Goal: Information Seeking & Learning: Learn about a topic

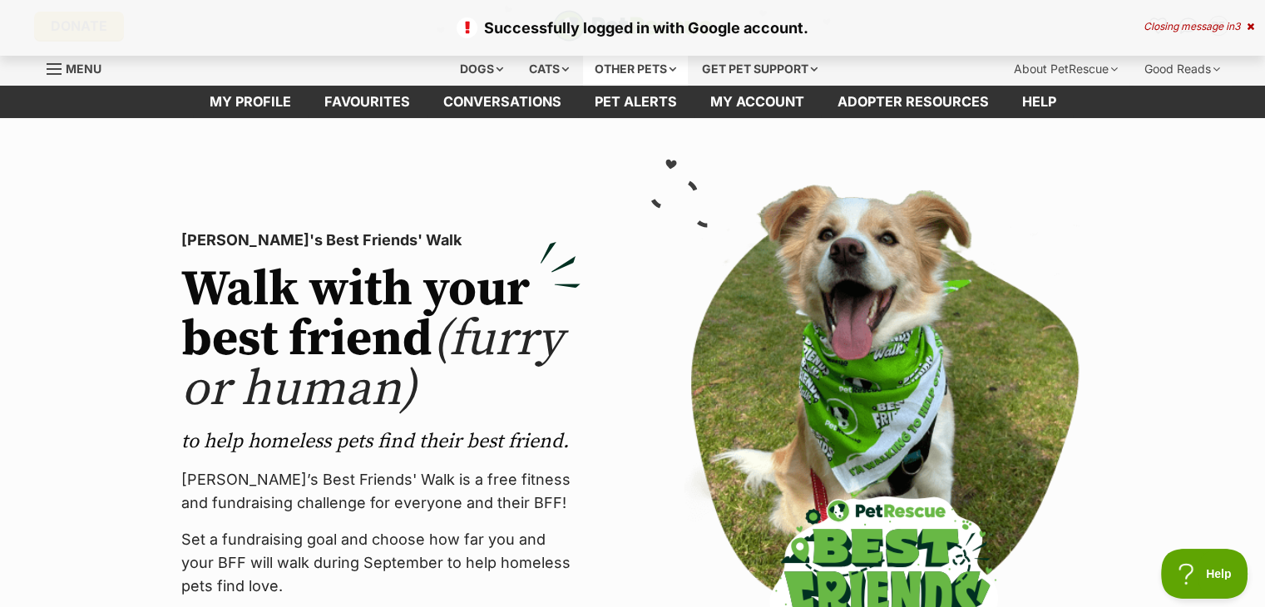
click at [641, 76] on div "Other pets" at bounding box center [635, 68] width 105 height 33
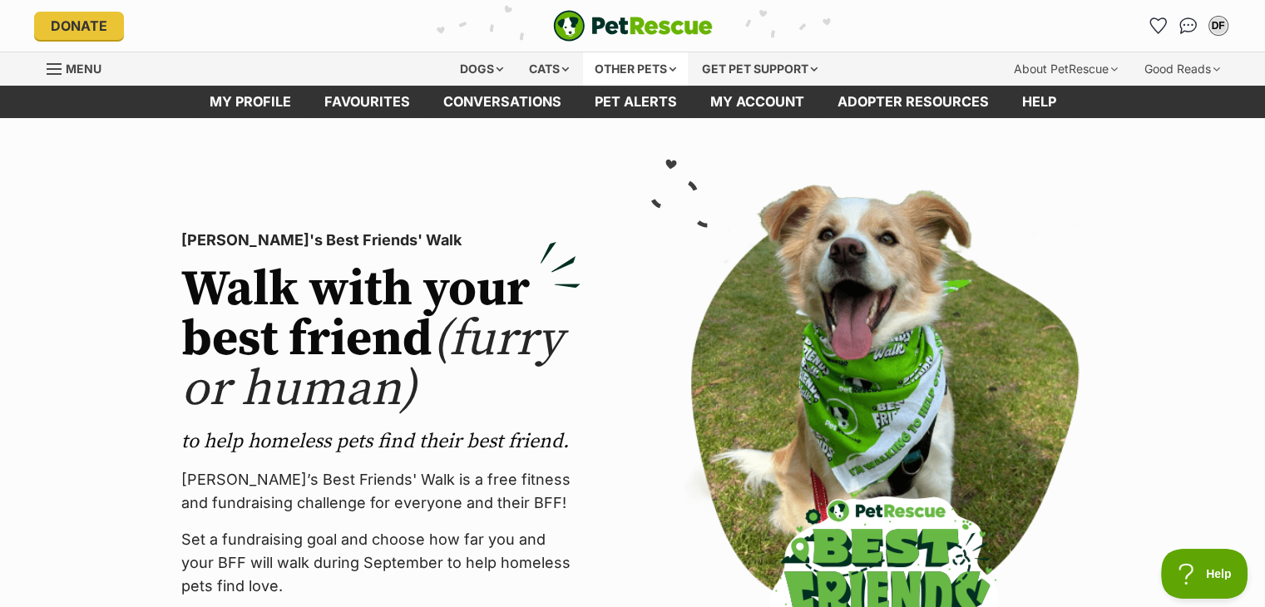
click at [655, 64] on div "Other pets" at bounding box center [635, 68] width 105 height 33
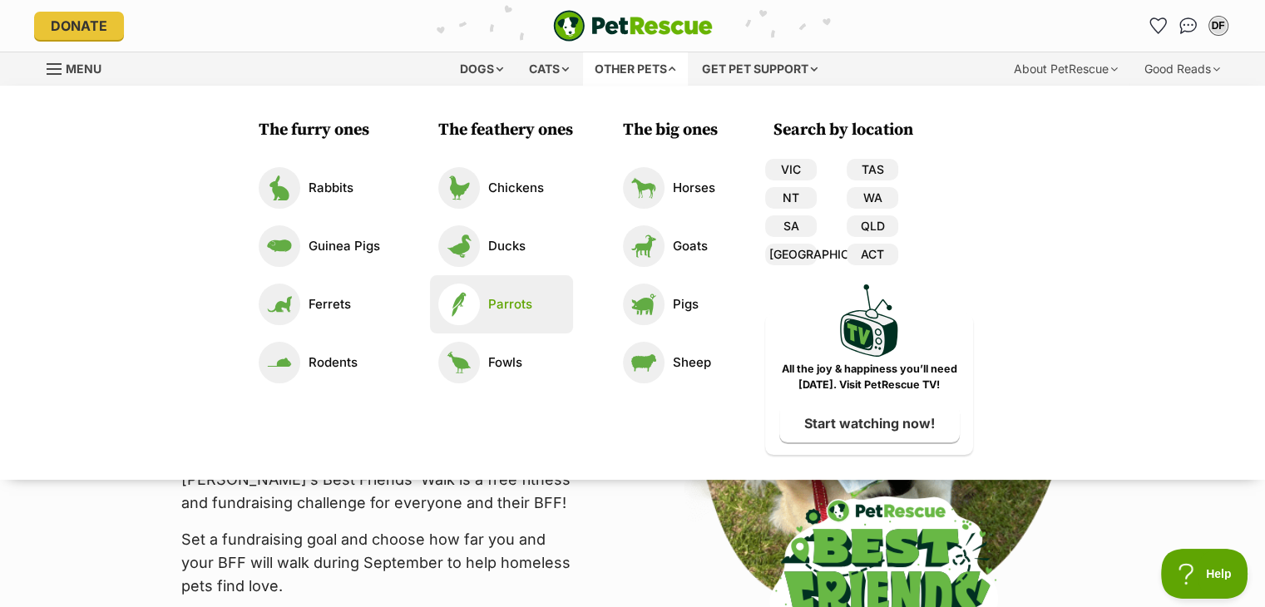
click at [497, 292] on link "Parrots" at bounding box center [501, 305] width 126 height 42
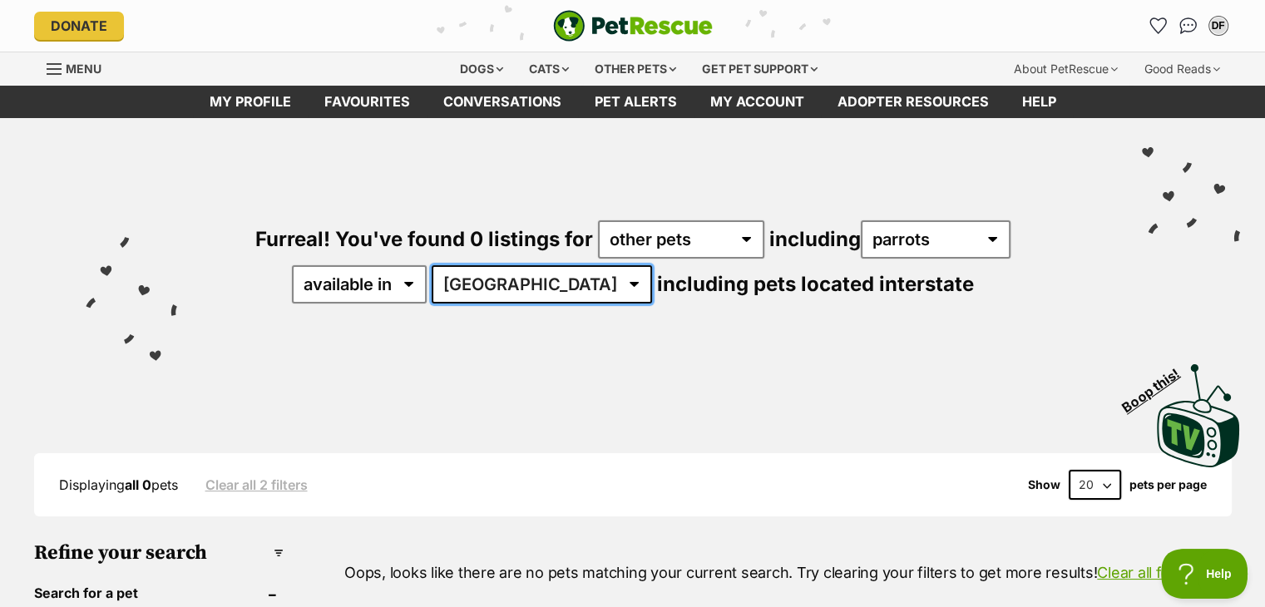
click at [556, 280] on select "[GEOGRAPHIC_DATA]" at bounding box center [542, 284] width 220 height 38
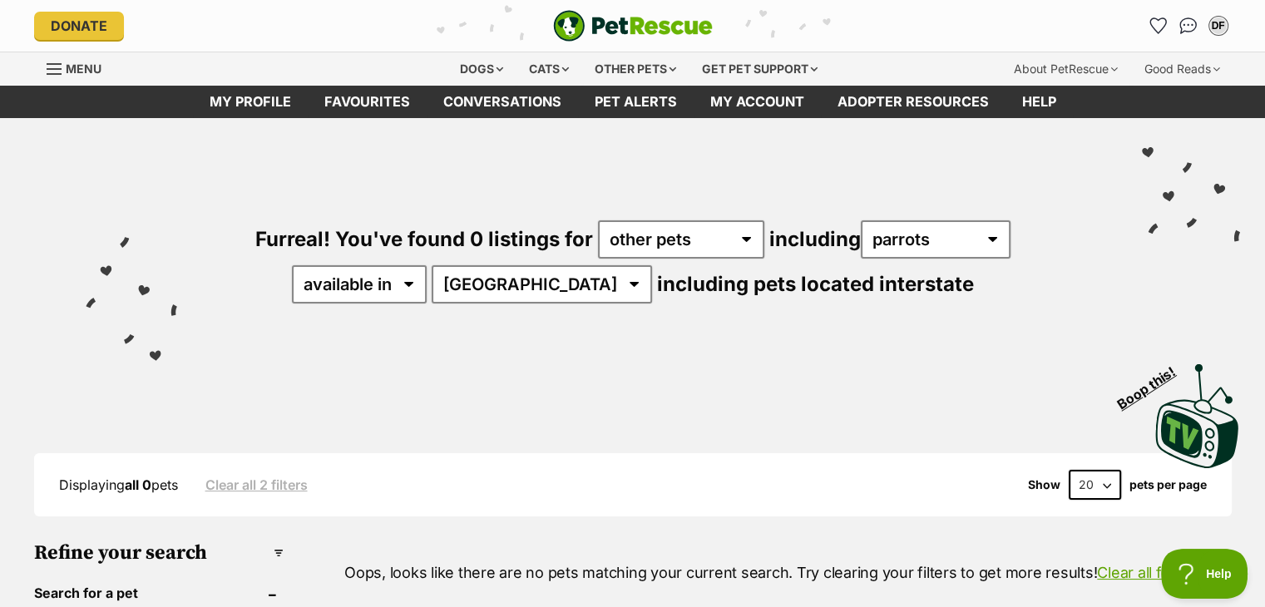
click at [446, 371] on div "Visit PetRescue TV (external site) Boop this!" at bounding box center [632, 409] width 1215 height 121
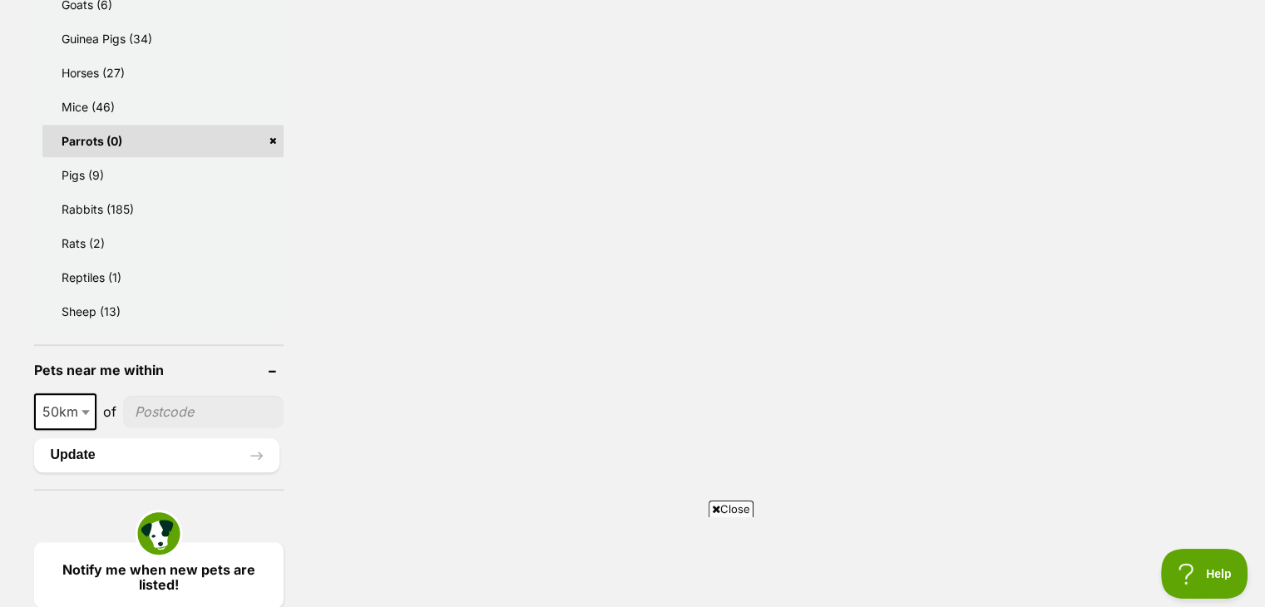
scroll to position [1348, 0]
